Goal: Transaction & Acquisition: Purchase product/service

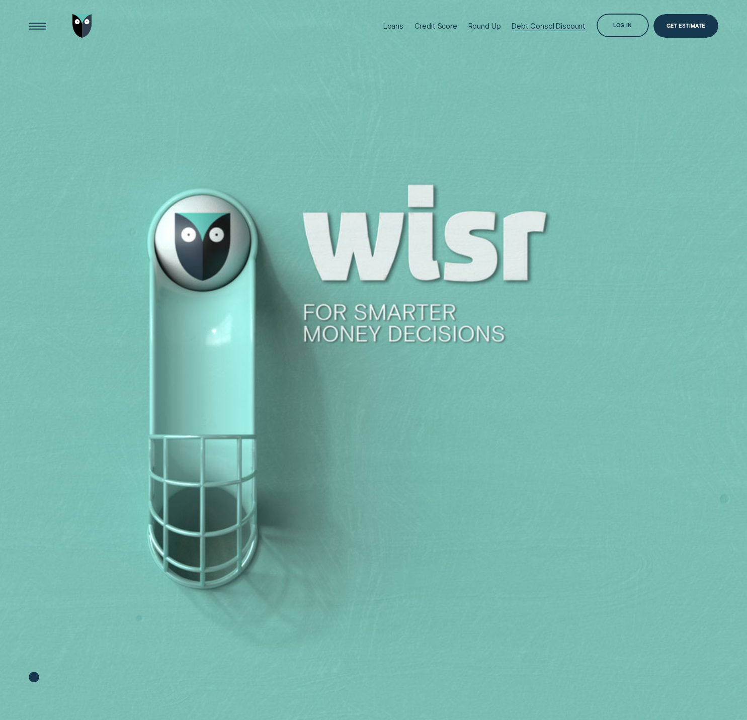
click at [528, 30] on div "Debt Consol Discount" at bounding box center [548, 26] width 74 height 9
click at [386, 27] on div "Loans" at bounding box center [393, 26] width 20 height 9
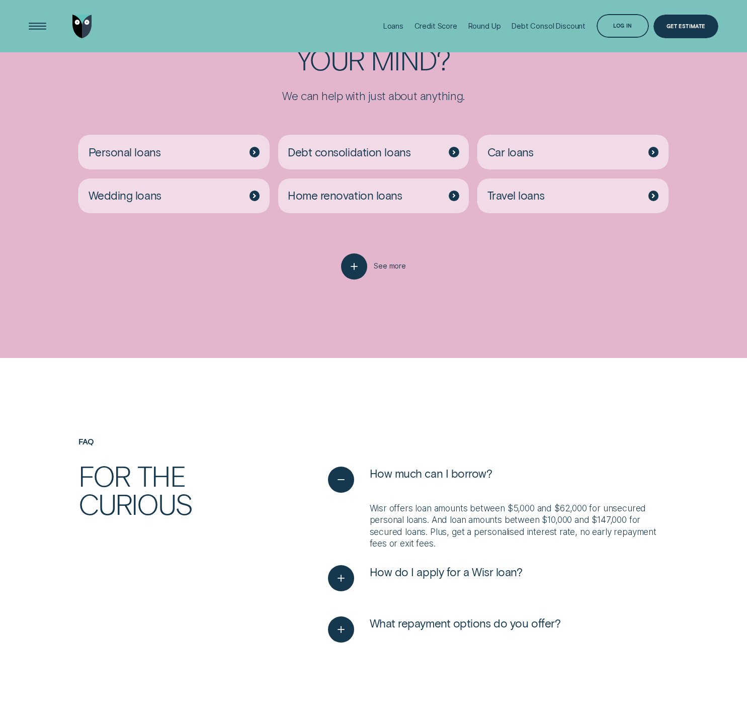
scroll to position [2163, 0]
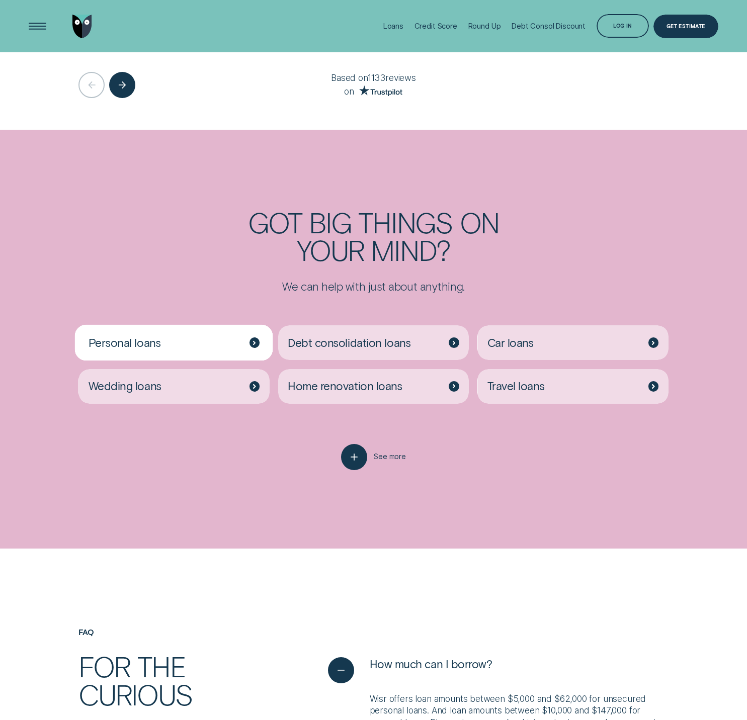
click at [205, 348] on div "Personal loans" at bounding box center [173, 342] width 191 height 35
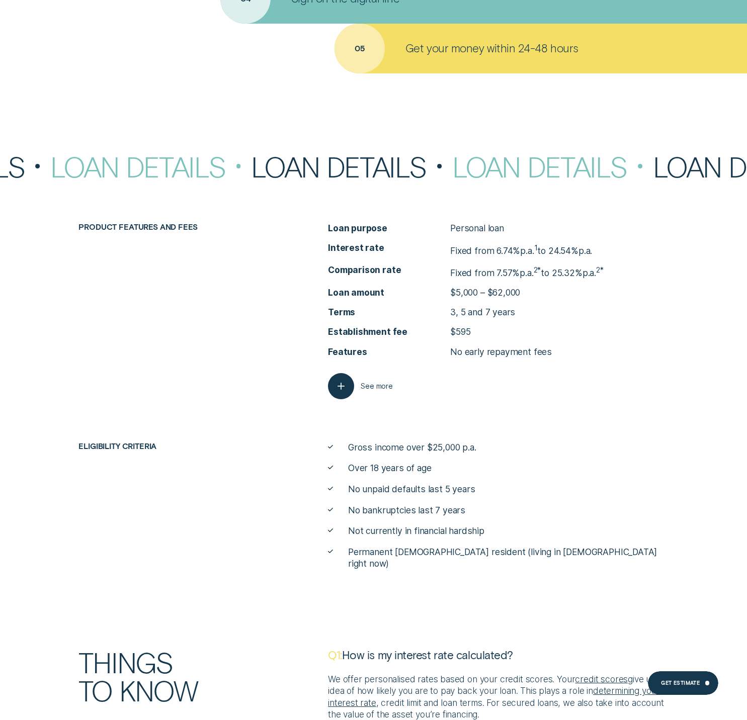
scroll to position [4197, 0]
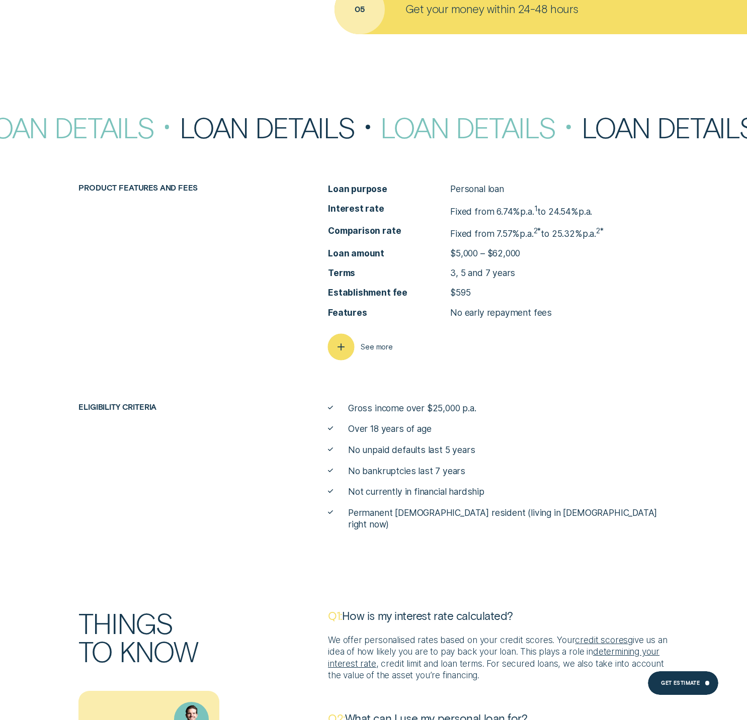
click at [330, 345] on div "button" at bounding box center [341, 347] width 27 height 27
